Goal: Information Seeking & Learning: Learn about a topic

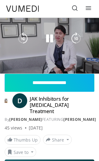
click at [95, 74] on span "Video Player" at bounding box center [93, 80] width 12 height 12
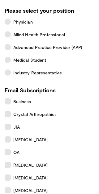
scroll to position [24, 0]
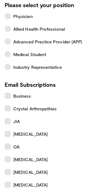
click at [10, 122] on icon at bounding box center [8, 121] width 6 height 6
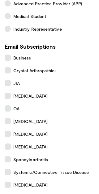
scroll to position [63, 0]
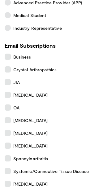
click at [8, 144] on icon at bounding box center [8, 146] width 6 height 6
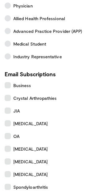
scroll to position [34, 0]
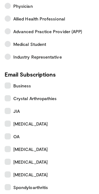
click at [14, 110] on span "JIA" at bounding box center [16, 111] width 7 height 7
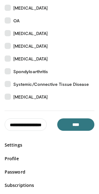
scroll to position [151, 0]
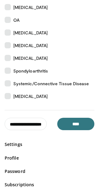
click at [83, 126] on input "****" at bounding box center [75, 124] width 37 height 12
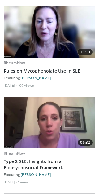
scroll to position [1053, 0]
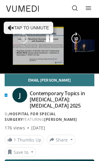
click at [54, 51] on div "Current Time 0:09 / Duration 25:35" at bounding box center [49, 53] width 99 height 6
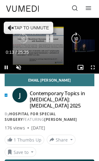
click at [39, 25] on div "10 seconds" at bounding box center [49, 25] width 31 height 7
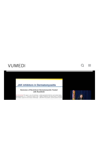
scroll to position [0, 12]
